Goal: Ask a question

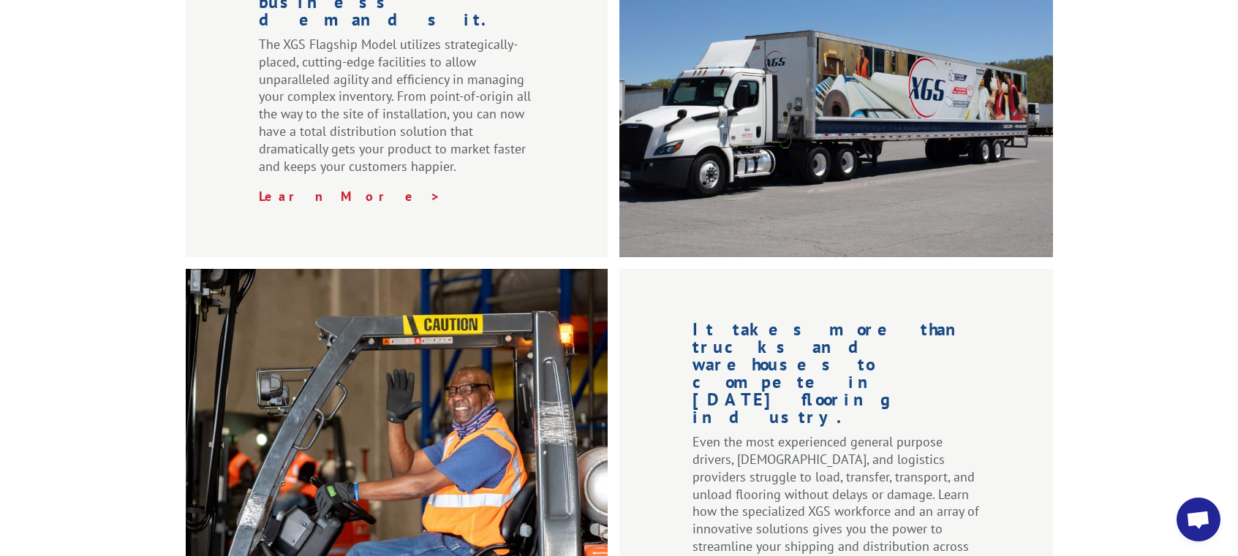
scroll to position [1961, 0]
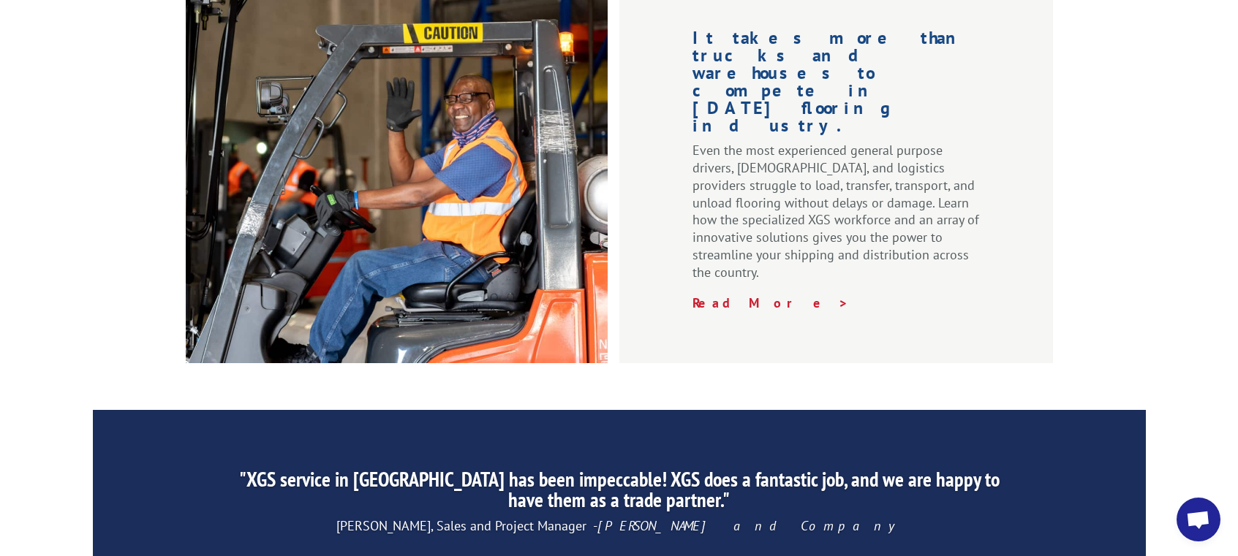
click at [1196, 512] on span "Open chat" at bounding box center [1198, 521] width 24 height 20
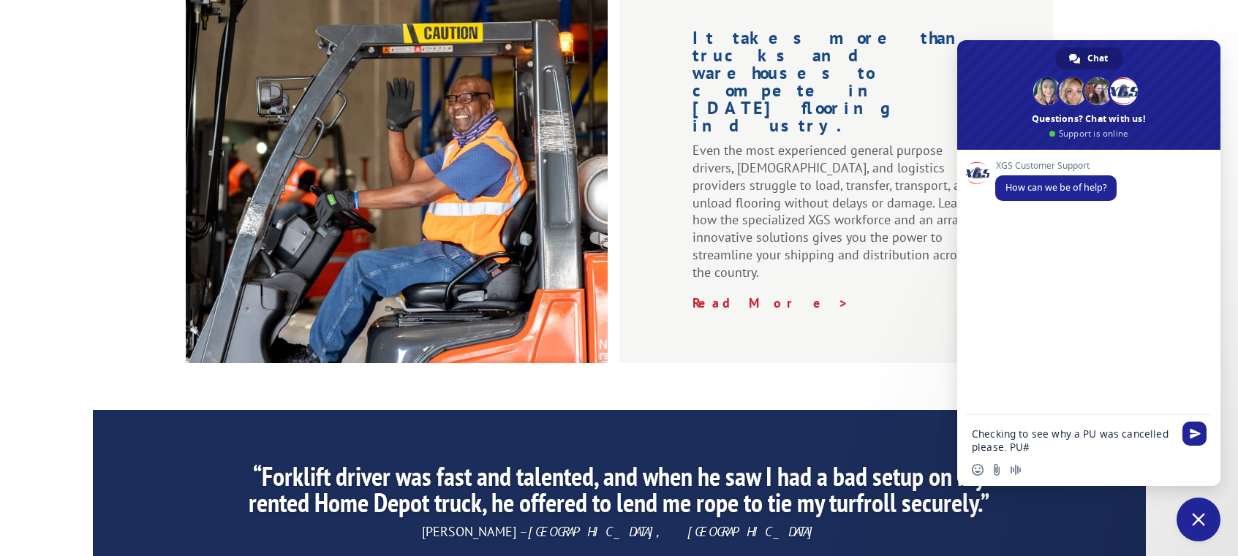
click at [1065, 447] on textarea "Checking to see why a PU was cancelled please. PU#" at bounding box center [1073, 441] width 202 height 26
type textarea "Checking to see why a PU was cancelled please. PU#00069361"
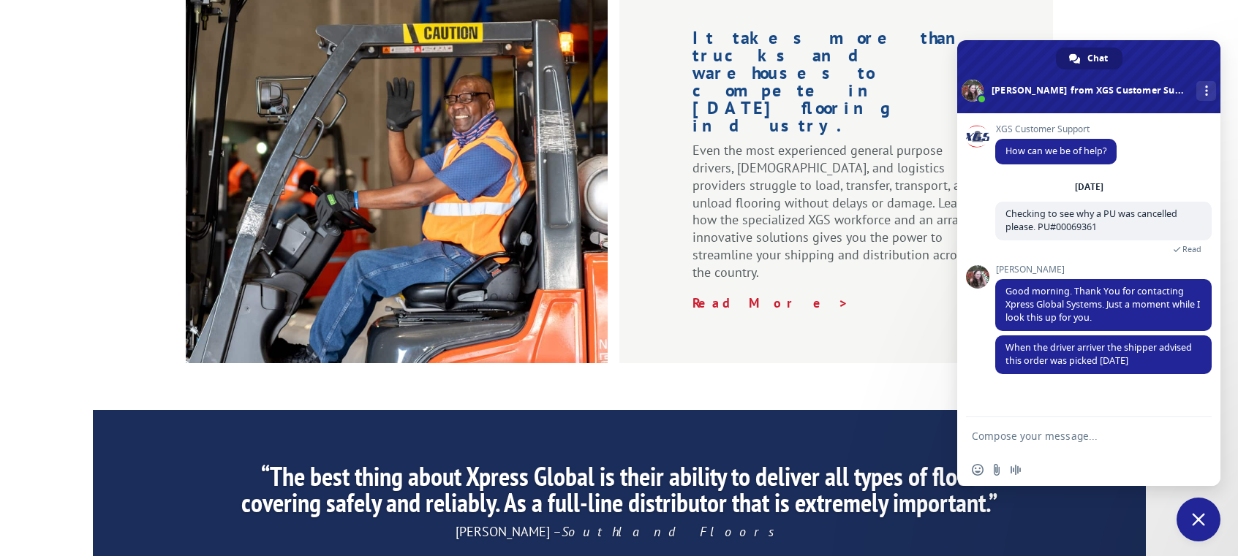
click at [1039, 445] on form at bounding box center [1073, 437] width 202 height 39
click at [1041, 434] on textarea "Compose your message..." at bounding box center [1073, 436] width 202 height 13
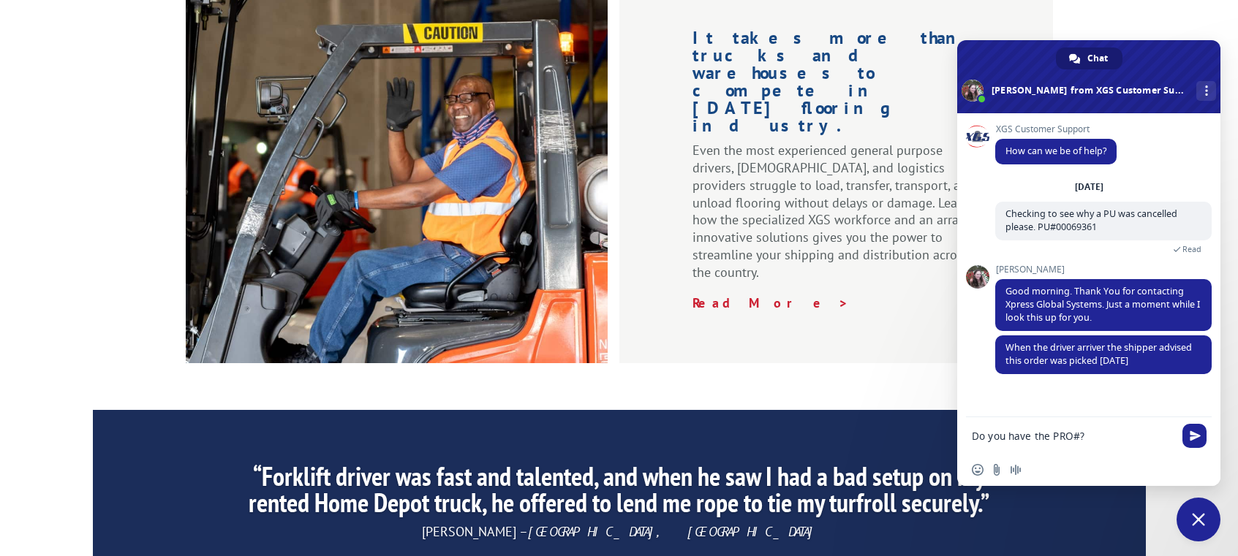
type textarea "Do you have the PRO#?"
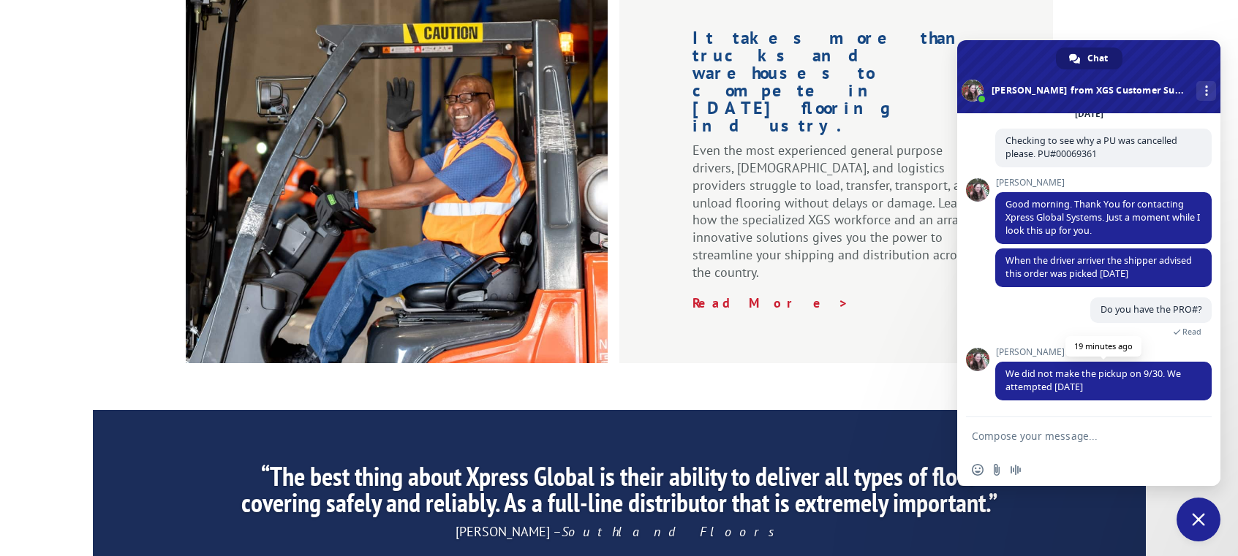
scroll to position [77, 0]
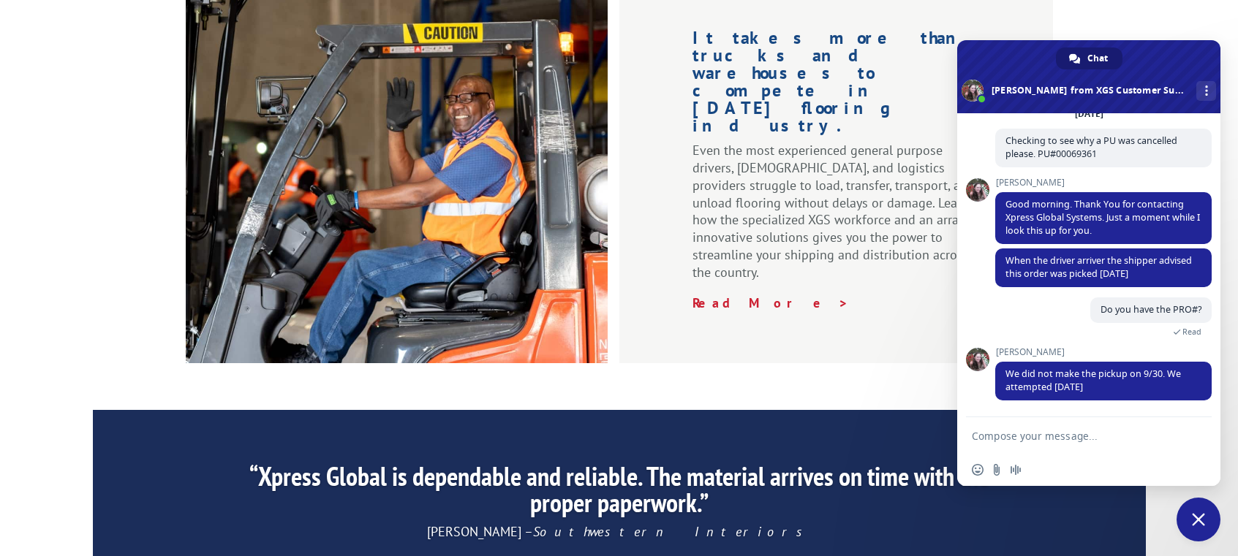
click at [1038, 424] on form at bounding box center [1073, 437] width 202 height 39
click at [1038, 439] on textarea "Compose your message..." at bounding box center [1073, 436] width 202 height 13
